Goal: Book appointment/travel/reservation

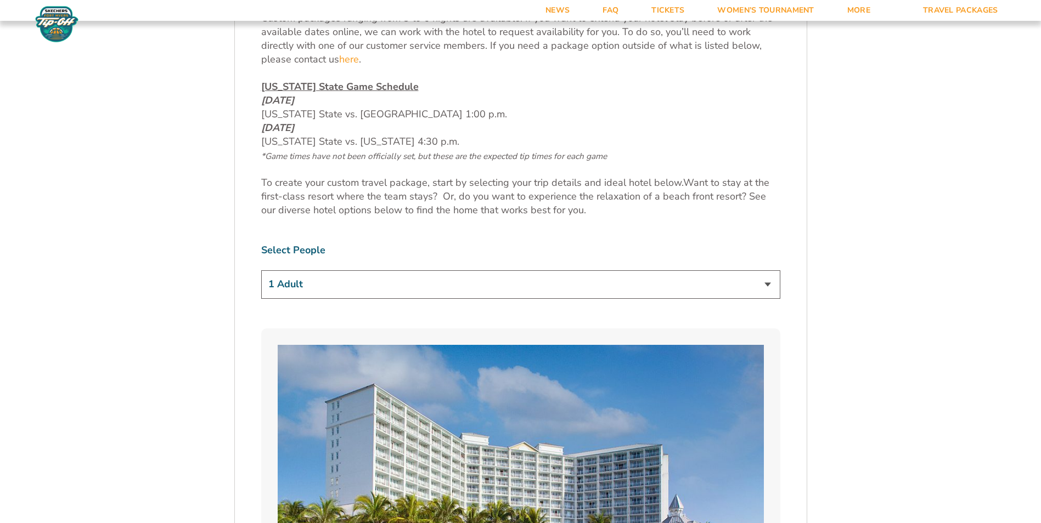
scroll to position [603, 0]
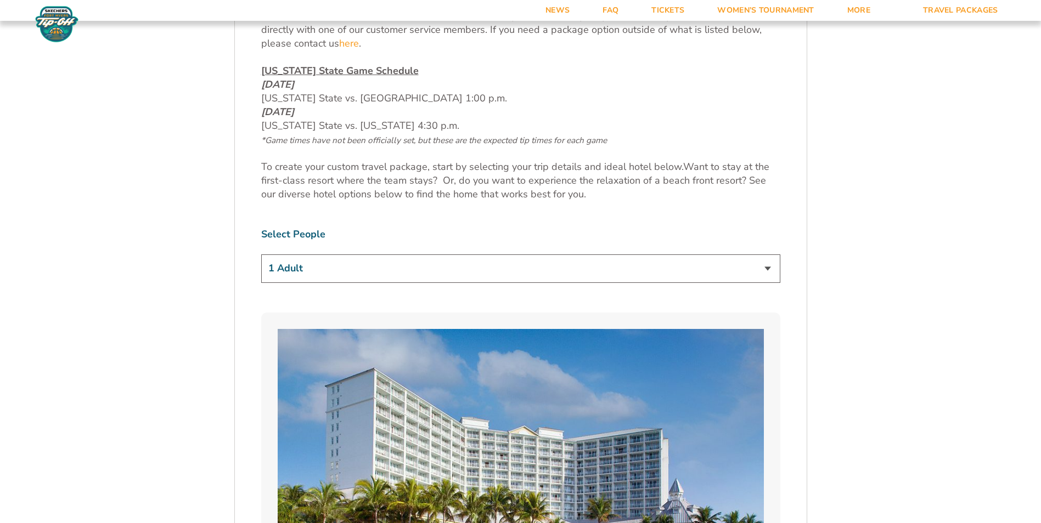
click at [468, 268] on select "1 Adult 2 Adults 3 Adults 4 Adults 2 Adults + 1 Child 2 Adults + 2 Children 2 A…" at bounding box center [520, 269] width 519 height 28
select select "2 Adults + 2 Children"
click at [261, 255] on select "1 Adult 2 Adults 3 Adults 4 Adults 2 Adults + 1 Child 2 Adults + 2 Children 2 A…" at bounding box center [520, 269] width 519 height 28
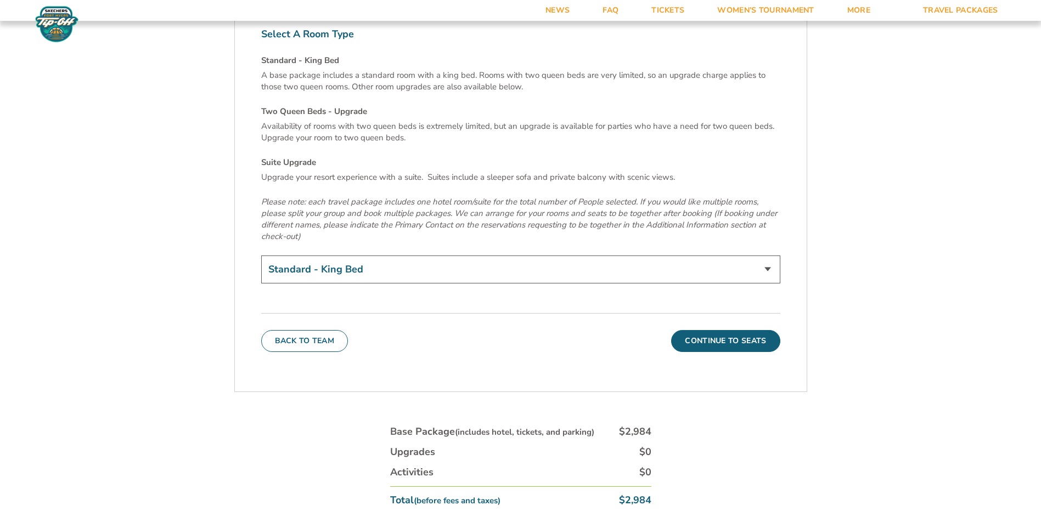
scroll to position [3840, 0]
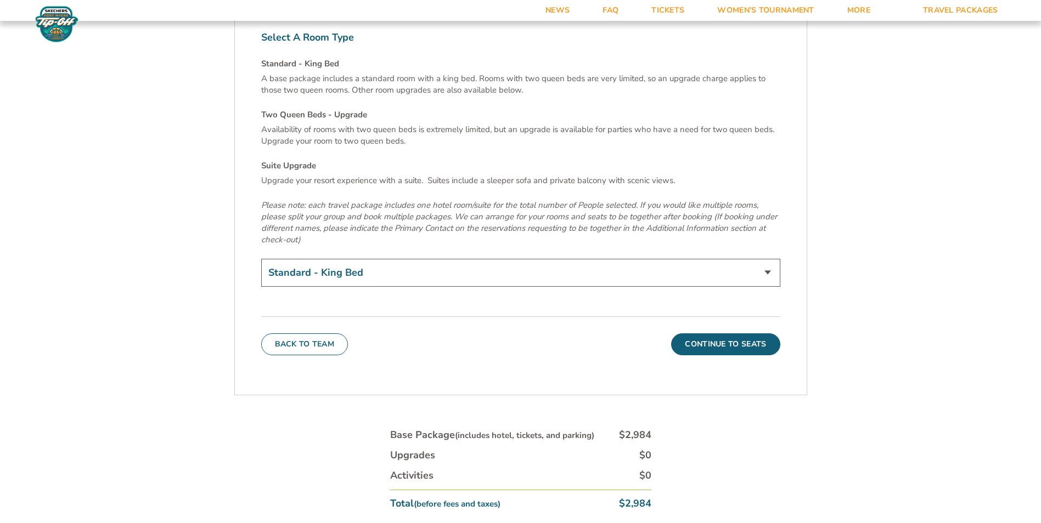
click at [473, 259] on select "Standard - King Bed Two Queen Beds - Upgrade (+$15 per night) Suite Upgrade (+$…" at bounding box center [520, 273] width 519 height 28
select select "Suite Upgrade"
click at [261, 259] on select "Standard - King Bed Two Queen Beds - Upgrade (+$15 per night) Suite Upgrade (+$…" at bounding box center [520, 273] width 519 height 28
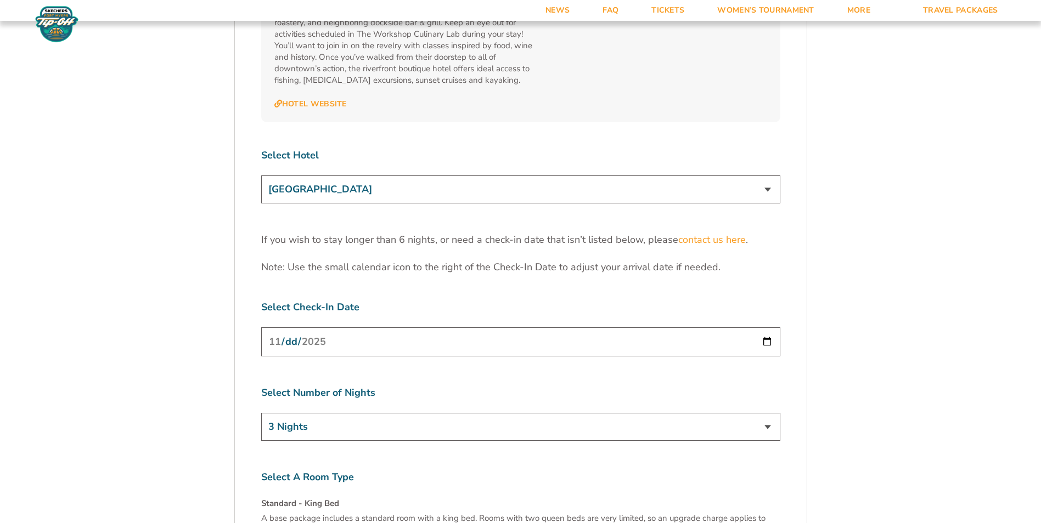
scroll to position [3401, 0]
click at [402, 326] on input "[DATE]" at bounding box center [520, 340] width 519 height 29
click at [764, 326] on input "[DATE]" at bounding box center [520, 340] width 519 height 29
click at [763, 412] on select "3 Nights 4 Nights 5 Nights 6 Nights" at bounding box center [520, 426] width 519 height 28
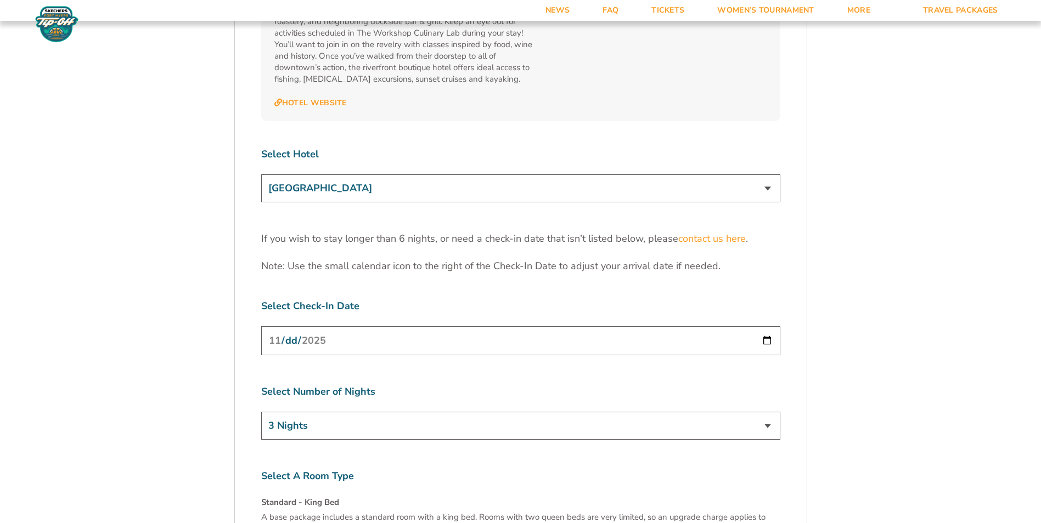
select select "4 Nights"
click at [261, 412] on select "3 Nights 4 Nights 5 Nights 6 Nights" at bounding box center [520, 426] width 519 height 28
click at [419, 326] on input "[DATE]" at bounding box center [520, 340] width 519 height 29
click at [764, 326] on input "[DATE]" at bounding box center [520, 340] width 519 height 29
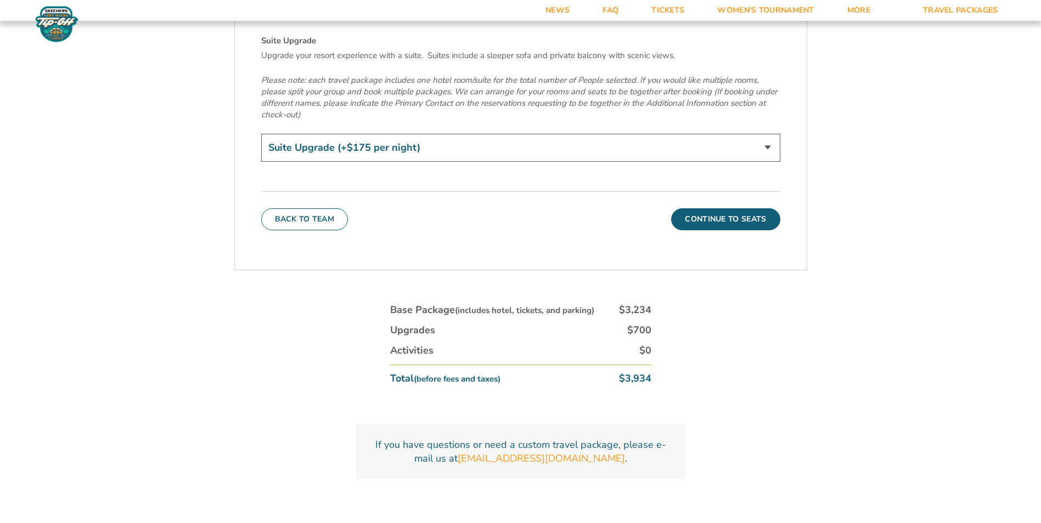
scroll to position [3993, 0]
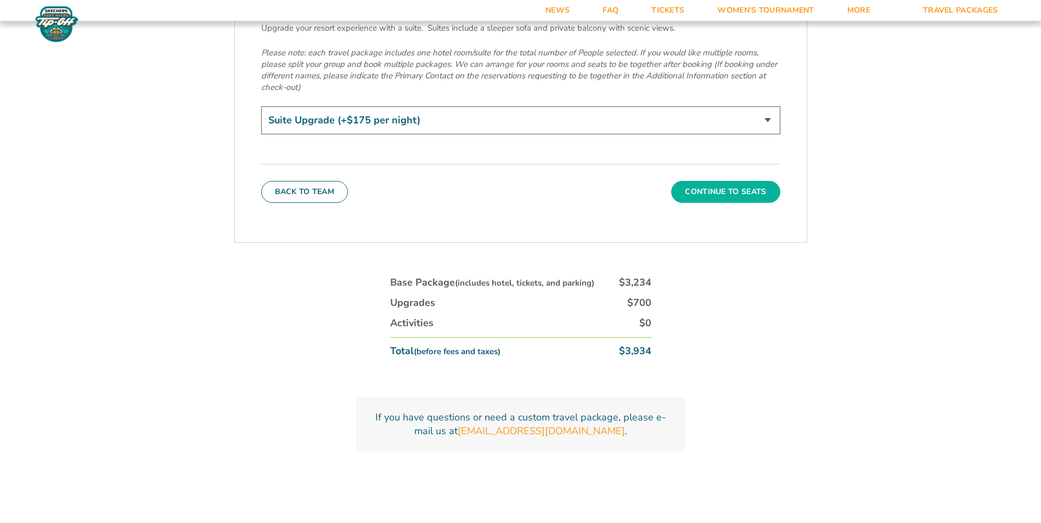
click at [737, 181] on button "Continue To Seats" at bounding box center [725, 192] width 109 height 22
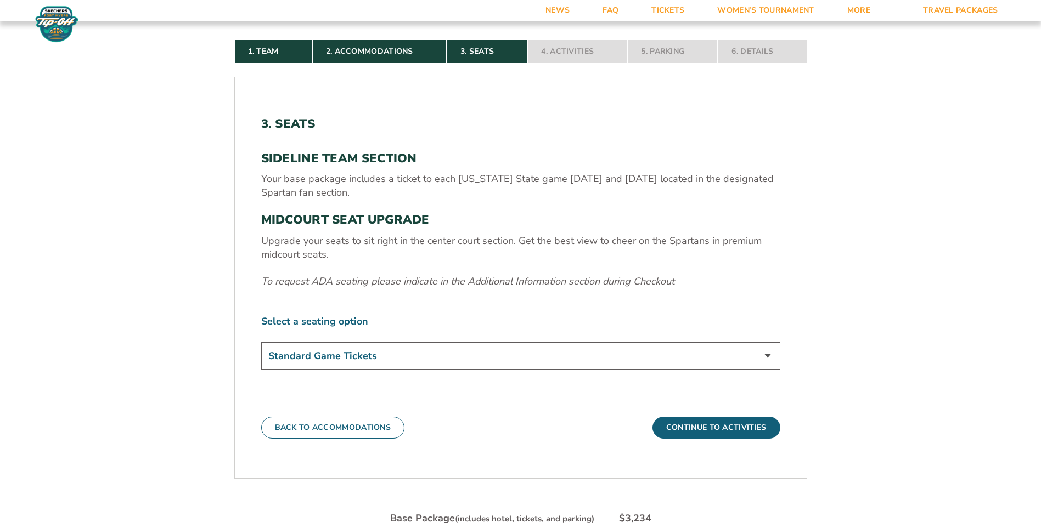
scroll to position [357, 0]
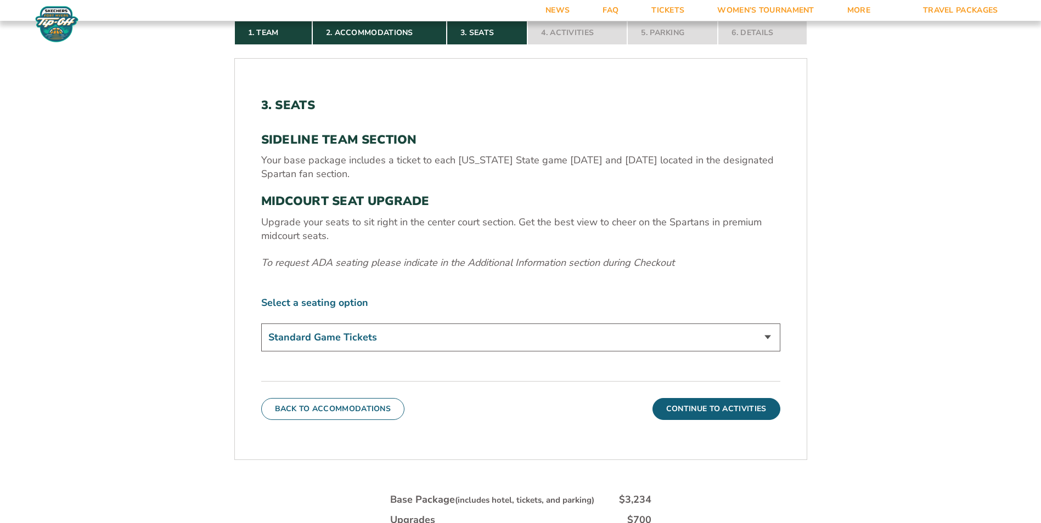
click at [459, 329] on select "Standard Game Tickets Midcourt Seat Upgrade (+$140 per person)" at bounding box center [520, 338] width 519 height 28
click at [373, 336] on select "Standard Game Tickets Midcourt Seat Upgrade (+$140 per person)" at bounding box center [520, 338] width 519 height 28
click at [714, 406] on button "Continue To Activities" at bounding box center [716, 409] width 128 height 22
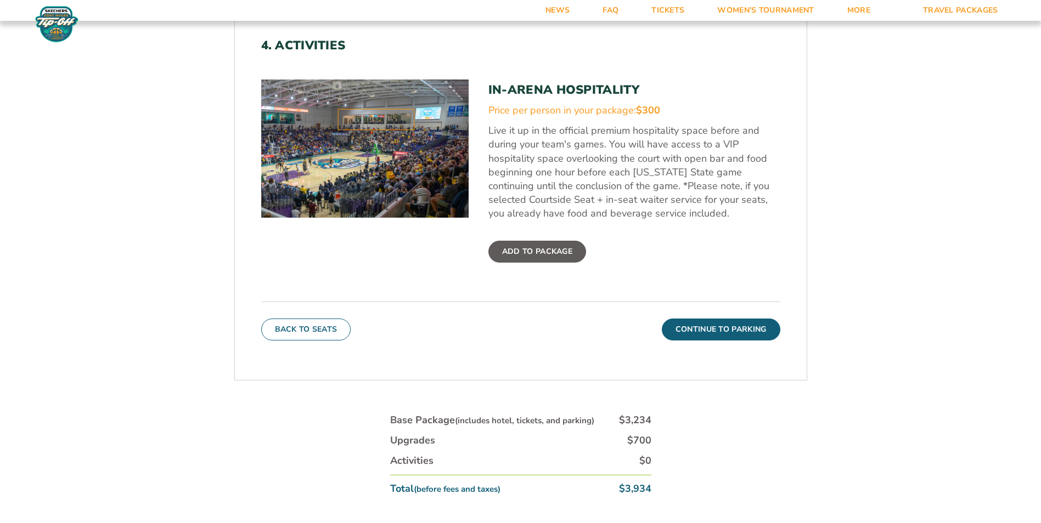
scroll to position [412, 0]
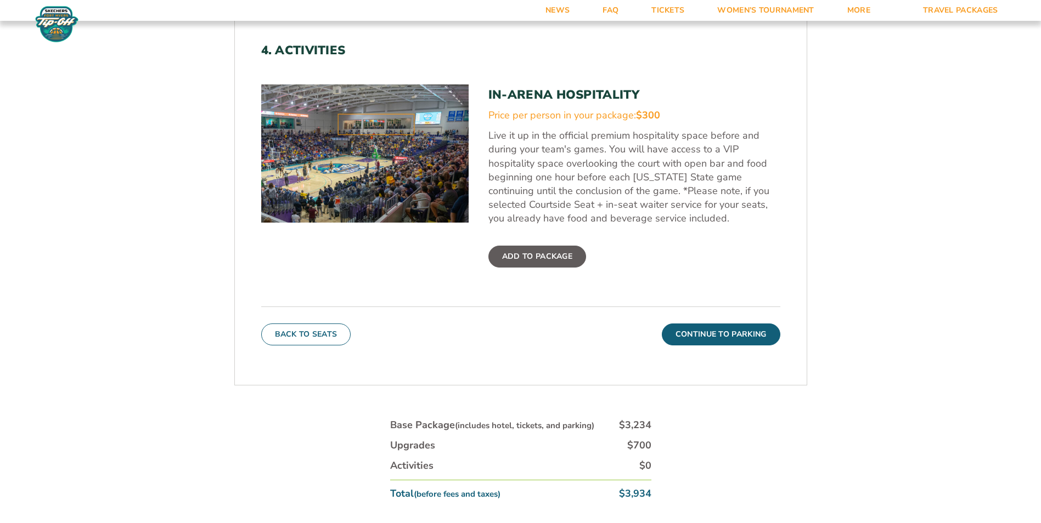
click at [557, 264] on label "Add To Package" at bounding box center [537, 257] width 98 height 22
click at [0, 0] on input "Add To Package" at bounding box center [0, 0] width 0 height 0
click at [508, 262] on label "Added" at bounding box center [516, 257] width 57 height 22
click at [0, 0] on input "Added" at bounding box center [0, 0] width 0 height 0
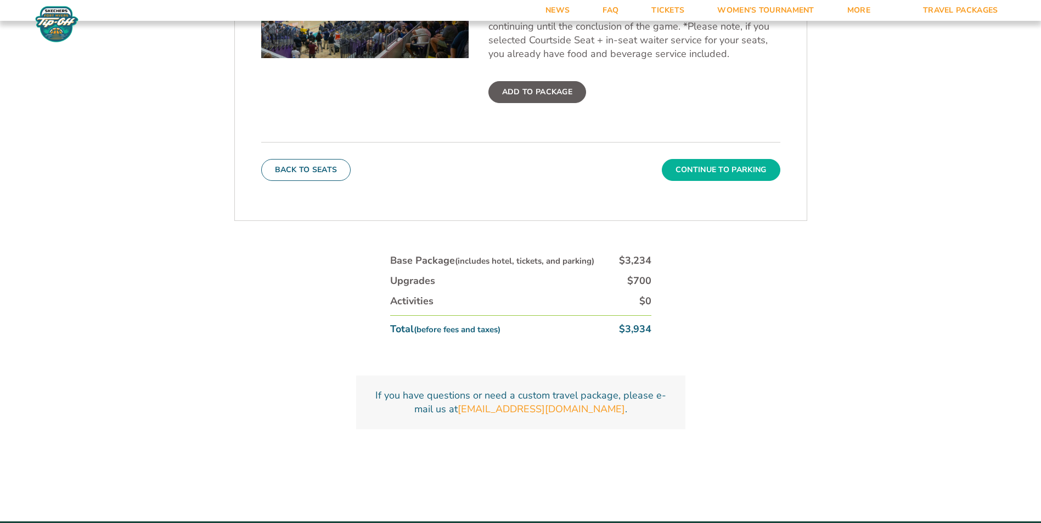
click at [715, 170] on button "Continue To Parking" at bounding box center [721, 170] width 118 height 22
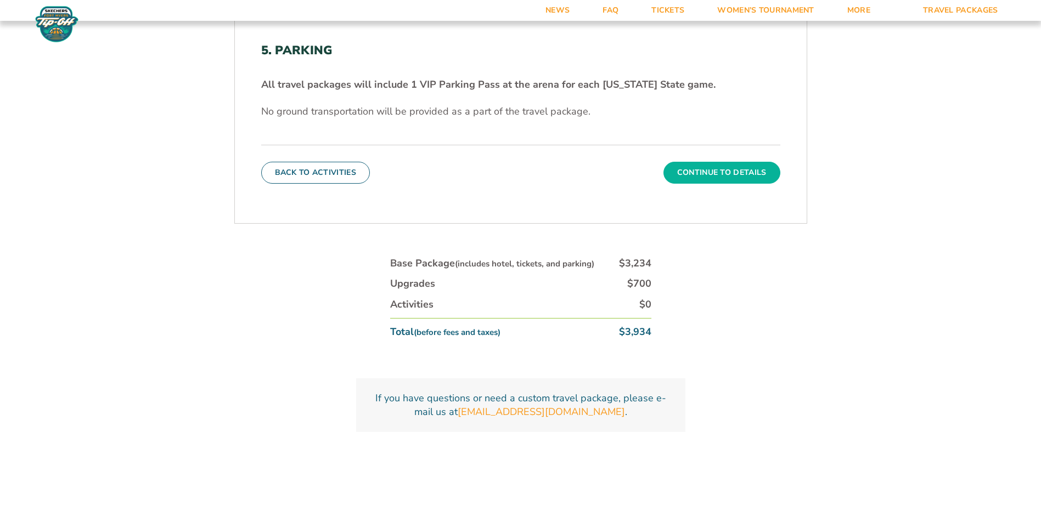
click at [738, 176] on button "Continue To Details" at bounding box center [721, 173] width 117 height 22
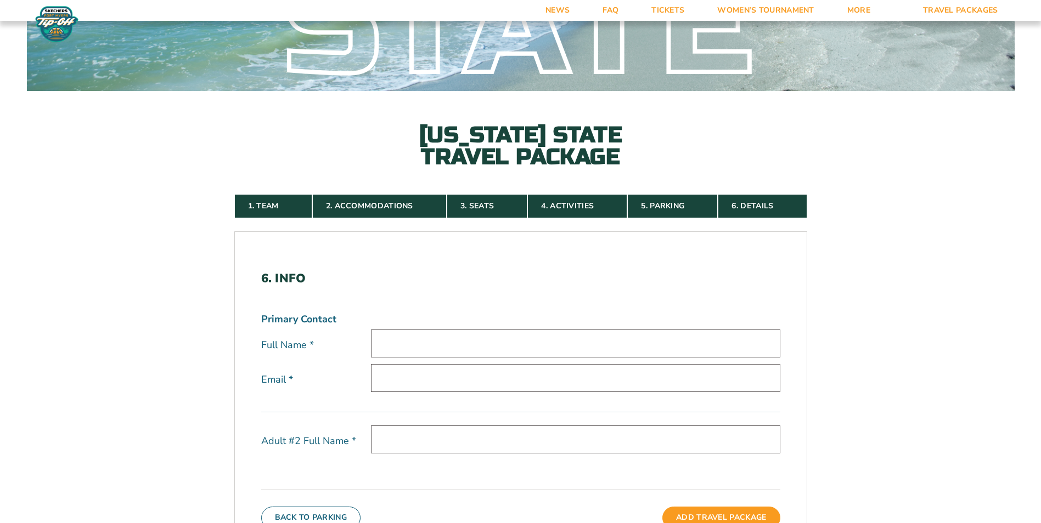
scroll to position [0, 0]
